Goal: Task Accomplishment & Management: Manage account settings

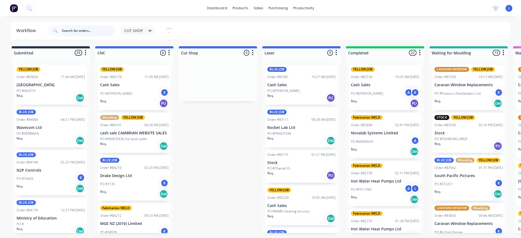
click at [93, 29] on input "text" at bounding box center [89, 30] width 54 height 11
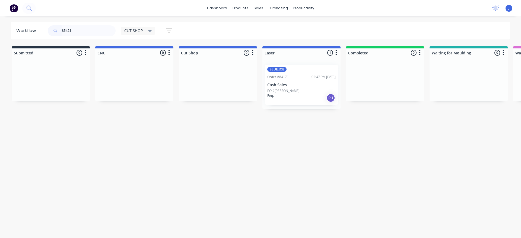
click at [285, 91] on p "PO #[PERSON_NAME]" at bounding box center [283, 90] width 32 height 5
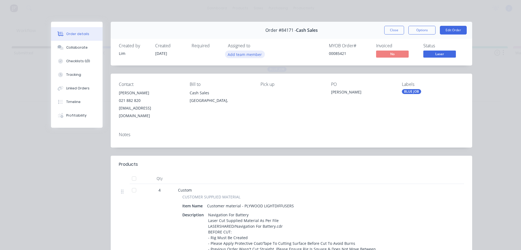
click at [251, 55] on button "Add team member" at bounding box center [245, 54] width 40 height 7
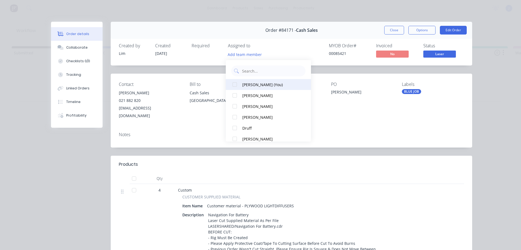
click at [252, 82] on div "[PERSON_NAME] (You)" at bounding box center [270, 85] width 57 height 6
click at [394, 29] on button "Close" at bounding box center [394, 30] width 20 height 9
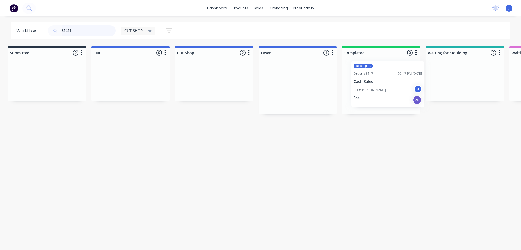
scroll to position [0, 5]
drag, startPoint x: 340, startPoint y: 90, endPoint x: 372, endPoint y: 83, distance: 32.8
click at [184, 190] on div "Workflow 85421 CUT SHOP Save new view None edit CUT SHOP (Default) edit DISPATC…" at bounding box center [255, 130] width 521 height 217
drag, startPoint x: 78, startPoint y: 29, endPoint x: 49, endPoint y: 33, distance: 29.4
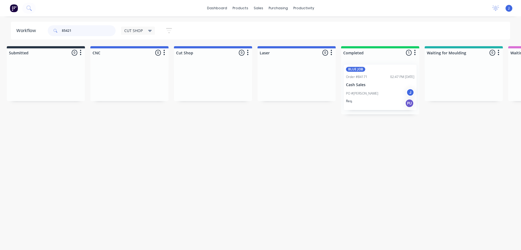
click at [49, 33] on div "85421" at bounding box center [82, 30] width 68 height 11
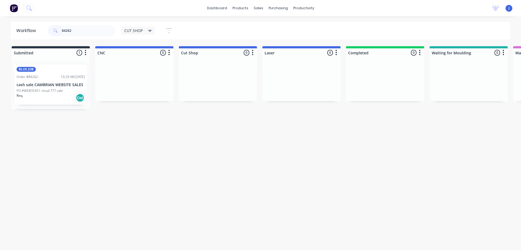
click at [72, 95] on div "Req. Del" at bounding box center [51, 97] width 68 height 9
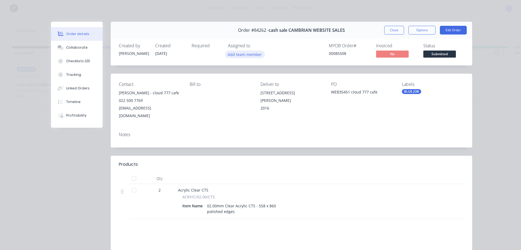
click at [253, 56] on button "Add team member" at bounding box center [245, 54] width 40 height 7
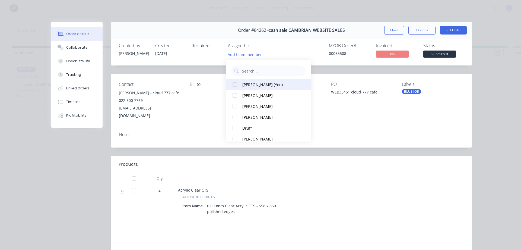
click at [257, 84] on div "[PERSON_NAME] (You)" at bounding box center [270, 85] width 57 height 6
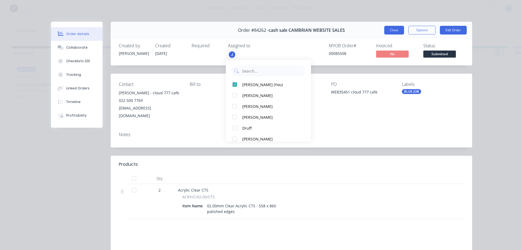
click at [395, 28] on button "Close" at bounding box center [394, 30] width 20 height 9
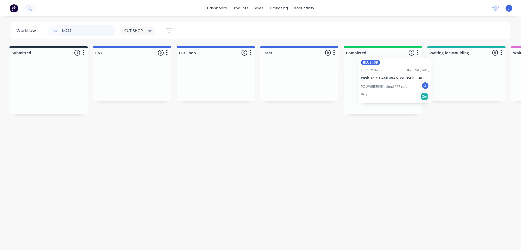
scroll to position [0, 6]
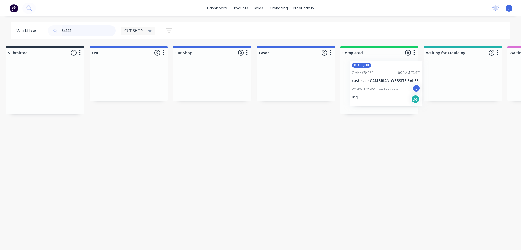
drag, startPoint x: 54, startPoint y: 93, endPoint x: 393, endPoint y: 91, distance: 339.2
drag, startPoint x: 61, startPoint y: 32, endPoint x: 10, endPoint y: 40, distance: 52.2
click at [10, 40] on div "Workflow 84262 CUT SHOP Save new view None edit CUT SHOP (Default) edit DISPATC…" at bounding box center [254, 130] width 521 height 217
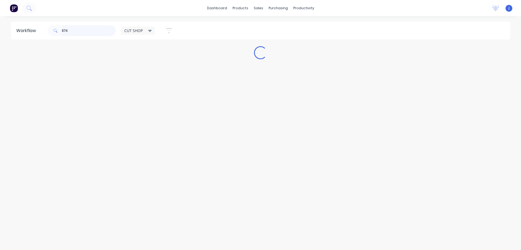
scroll to position [0, 0]
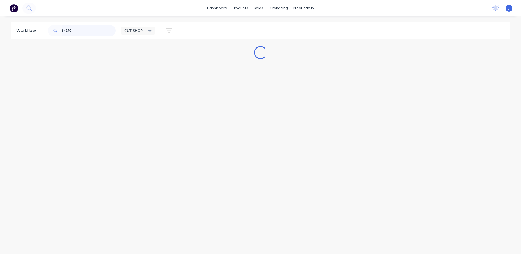
type input "84270"
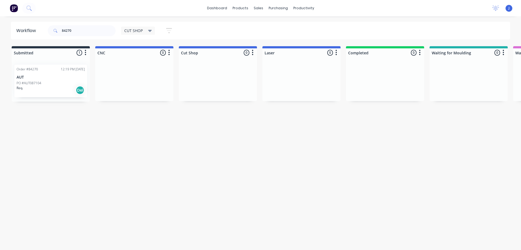
click at [42, 95] on div "Order #84270 12:19 PM [DATE] AUT PO #AUT087104 Req. Del" at bounding box center [50, 81] width 73 height 33
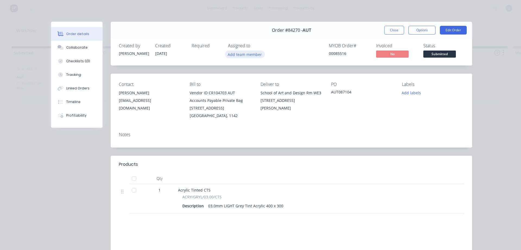
click at [245, 57] on button "Add team member" at bounding box center [245, 54] width 40 height 7
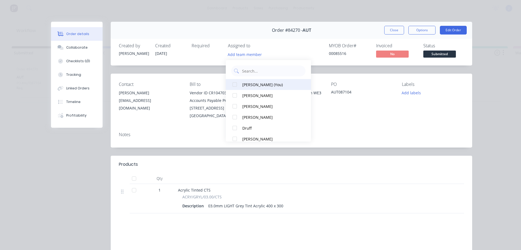
drag, startPoint x: 255, startPoint y: 82, endPoint x: 257, endPoint y: 80, distance: 2.9
click at [255, 82] on div "[PERSON_NAME] (You)" at bounding box center [270, 85] width 57 height 6
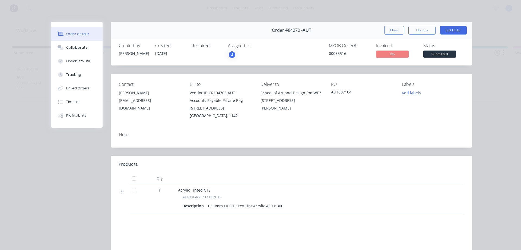
drag, startPoint x: 392, startPoint y: 31, endPoint x: 367, endPoint y: 35, distance: 25.0
click at [392, 31] on button "Close" at bounding box center [394, 30] width 20 height 9
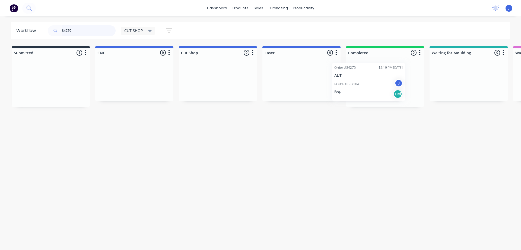
drag, startPoint x: 48, startPoint y: 93, endPoint x: 369, endPoint y: 91, distance: 321.5
